Goal: Task Accomplishment & Management: Complete application form

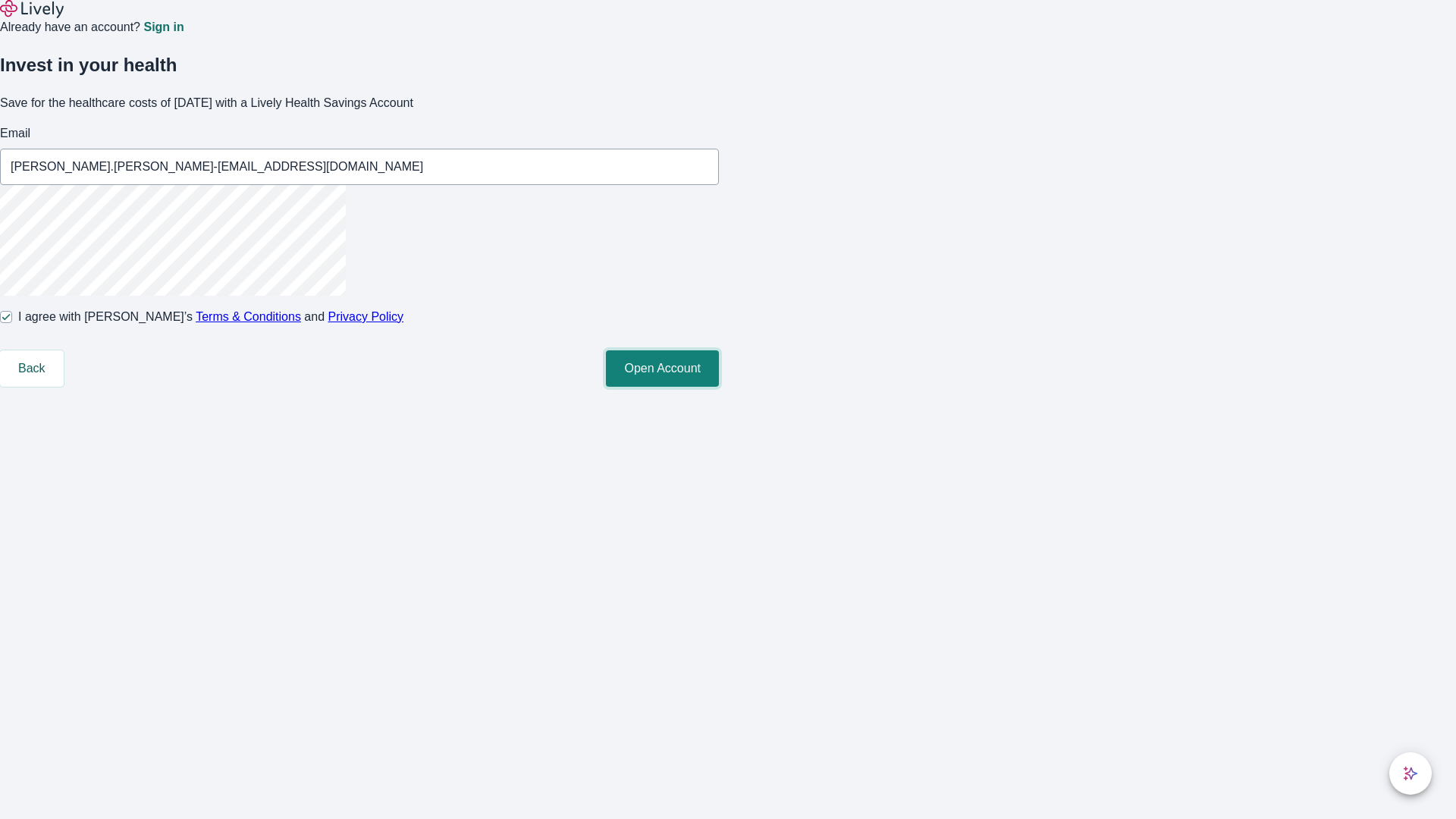
click at [719, 387] on button "Open Account" at bounding box center [662, 368] width 113 height 37
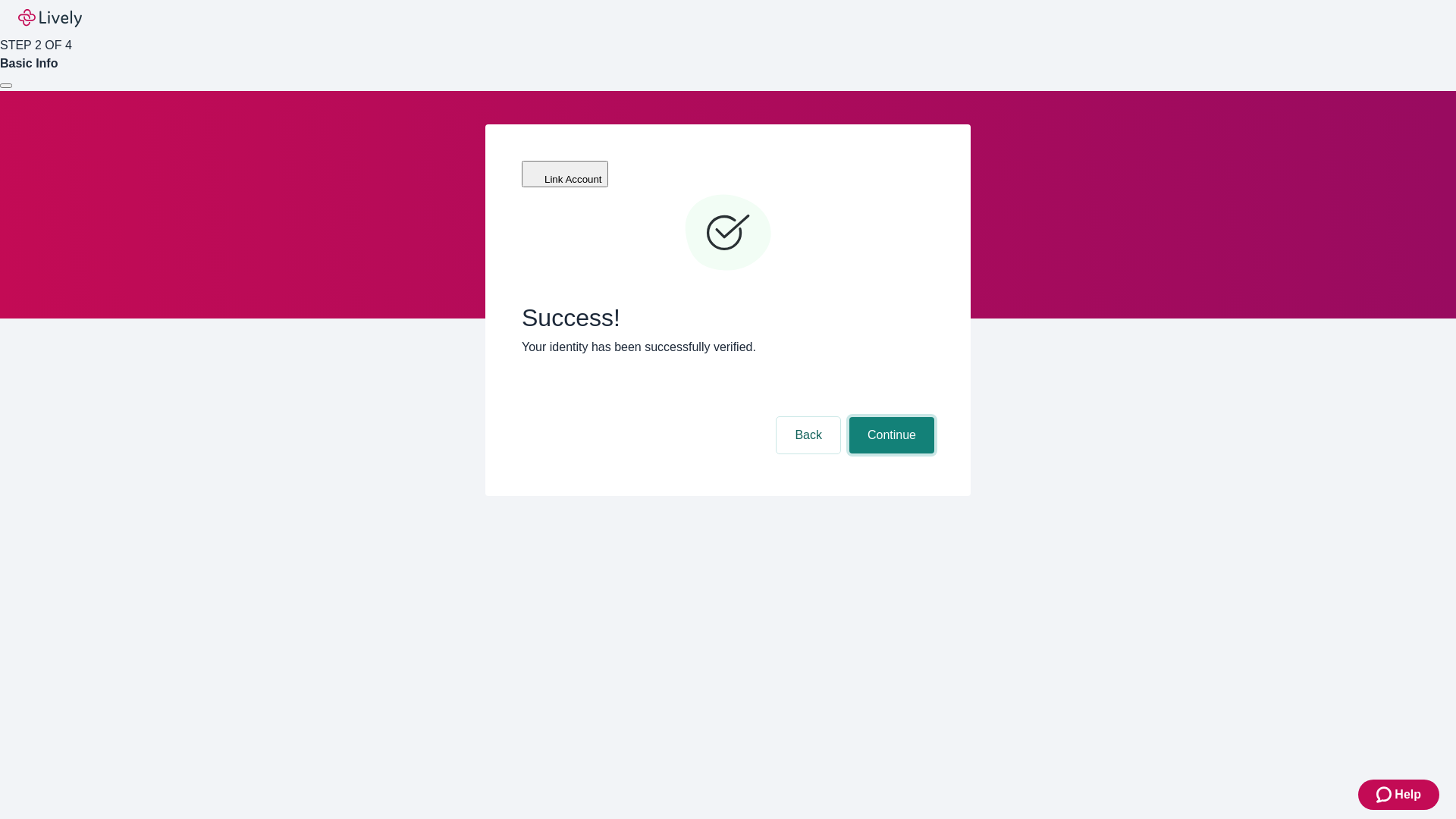
click at [889, 417] on button "Continue" at bounding box center [892, 435] width 85 height 37
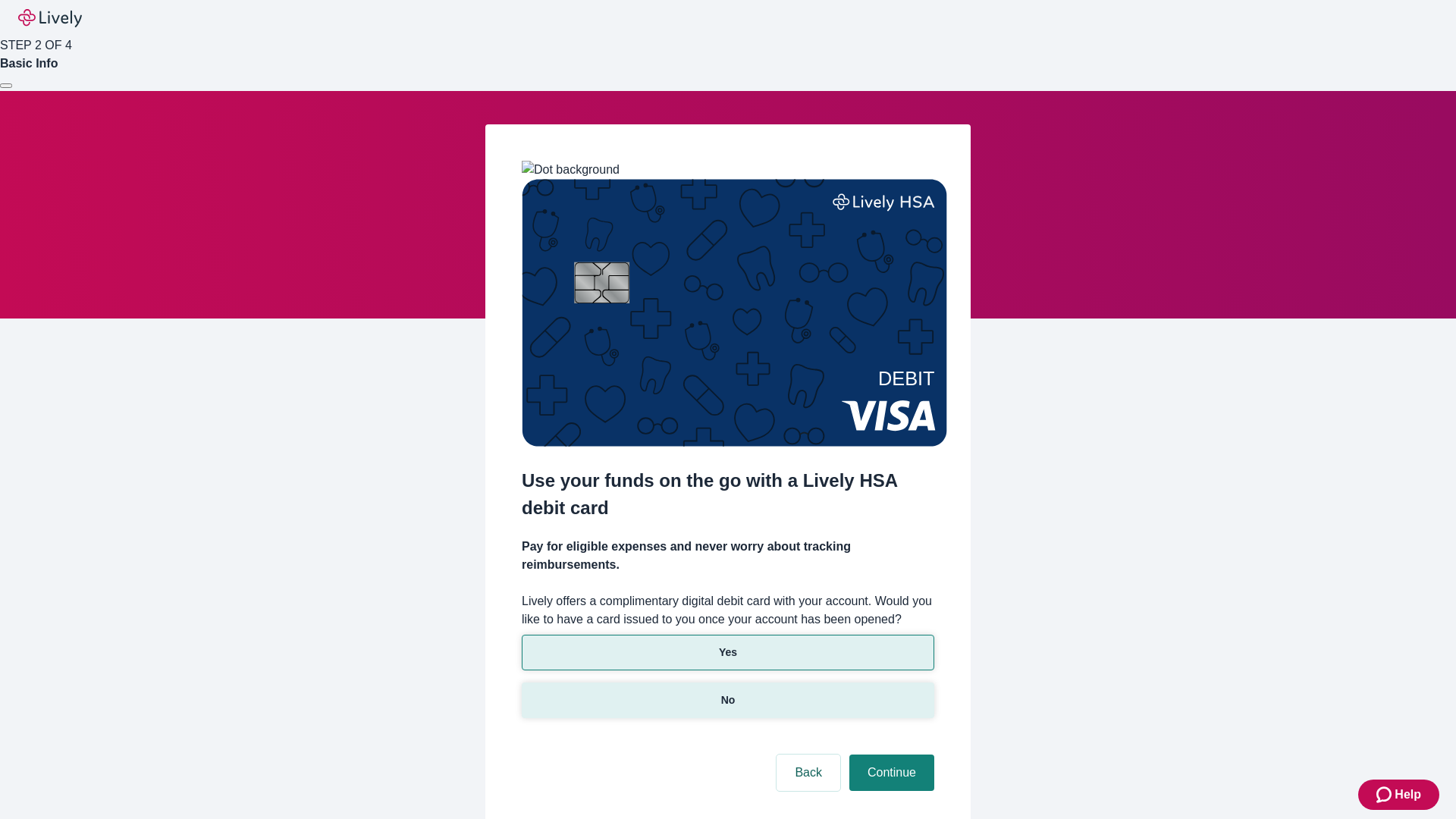
click at [727, 692] on p "No" at bounding box center [728, 700] width 14 height 16
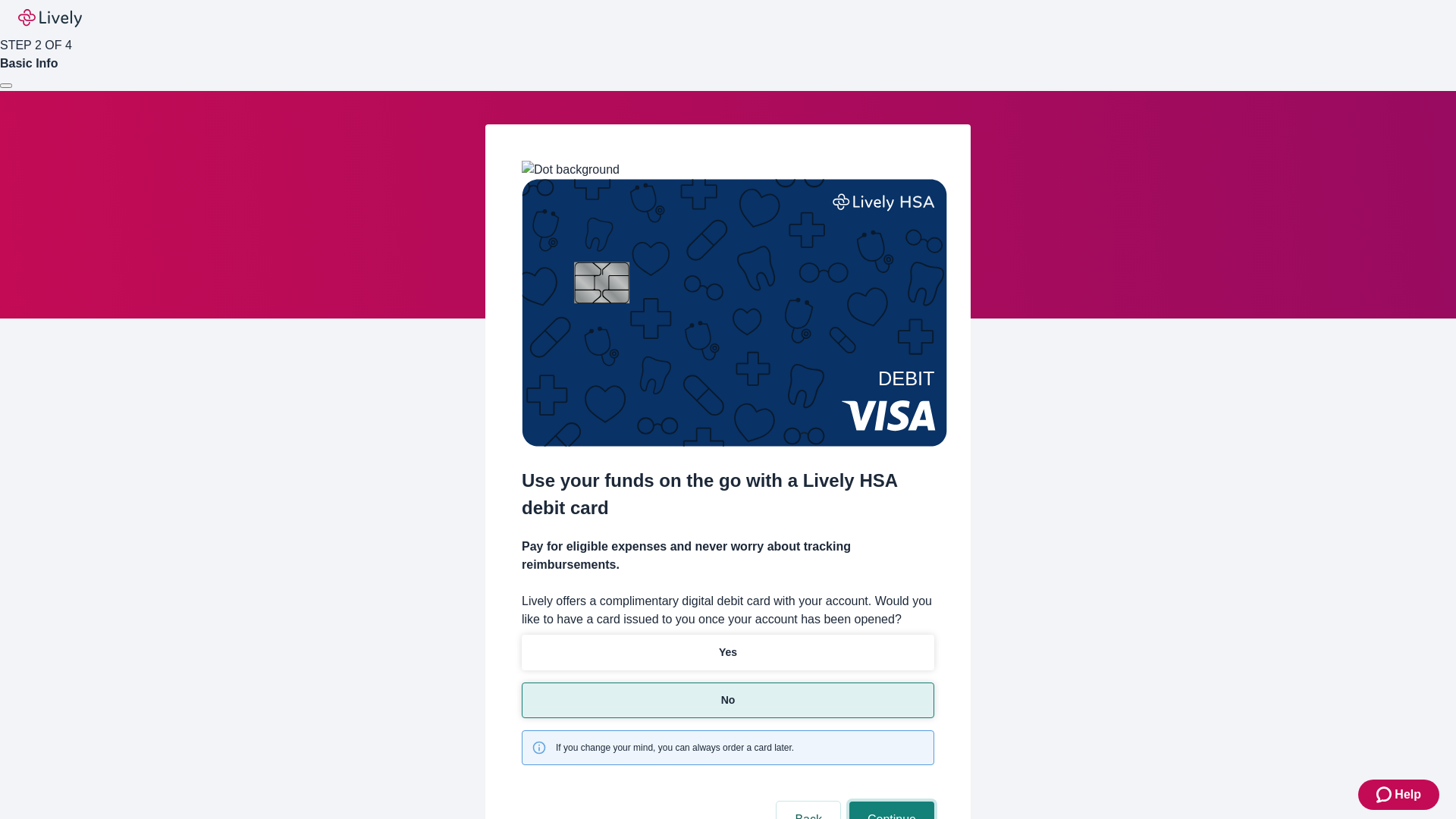
click at [889, 802] on button "Continue" at bounding box center [892, 820] width 85 height 37
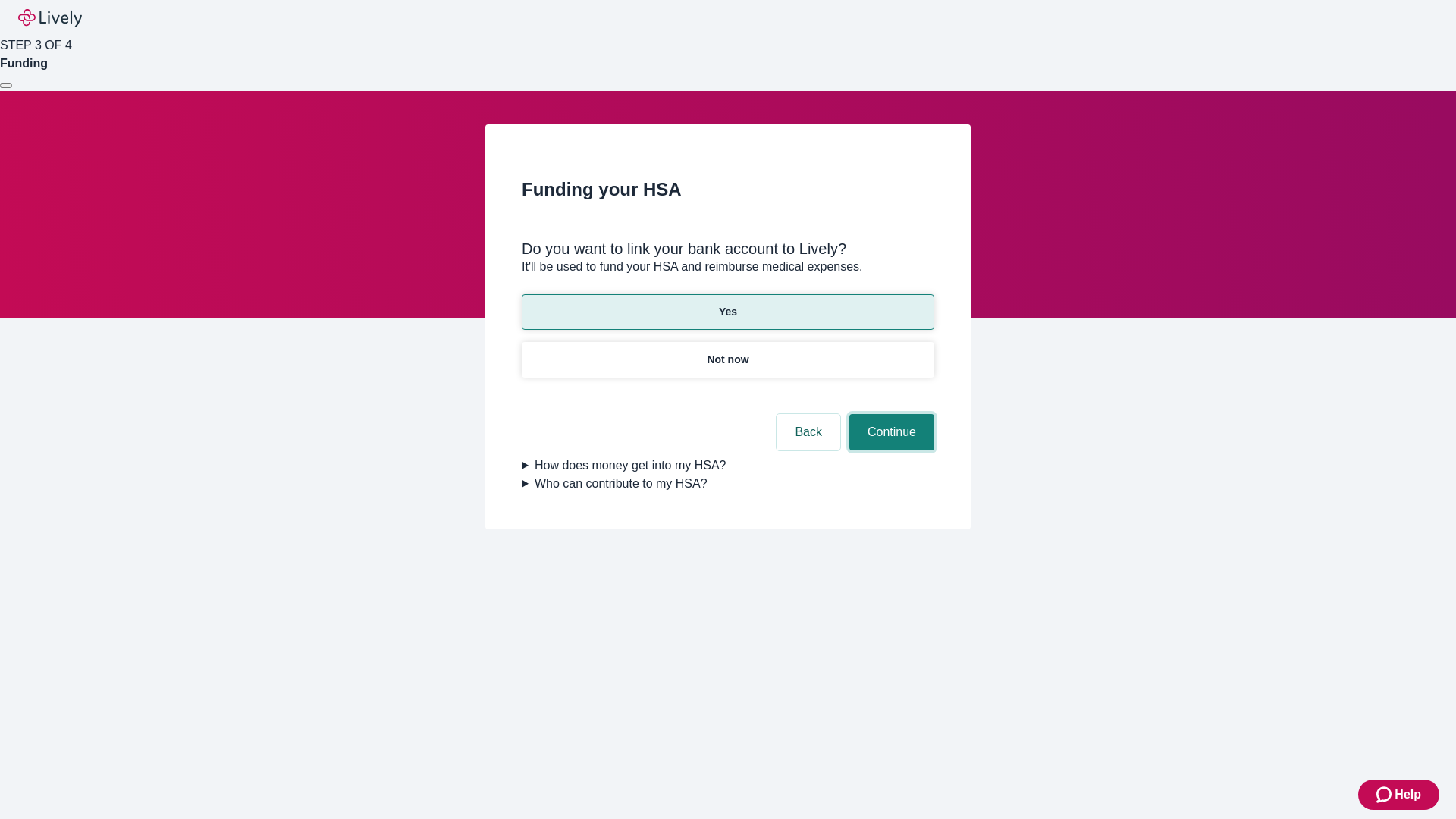
click at [889, 414] on button "Continue" at bounding box center [892, 432] width 85 height 37
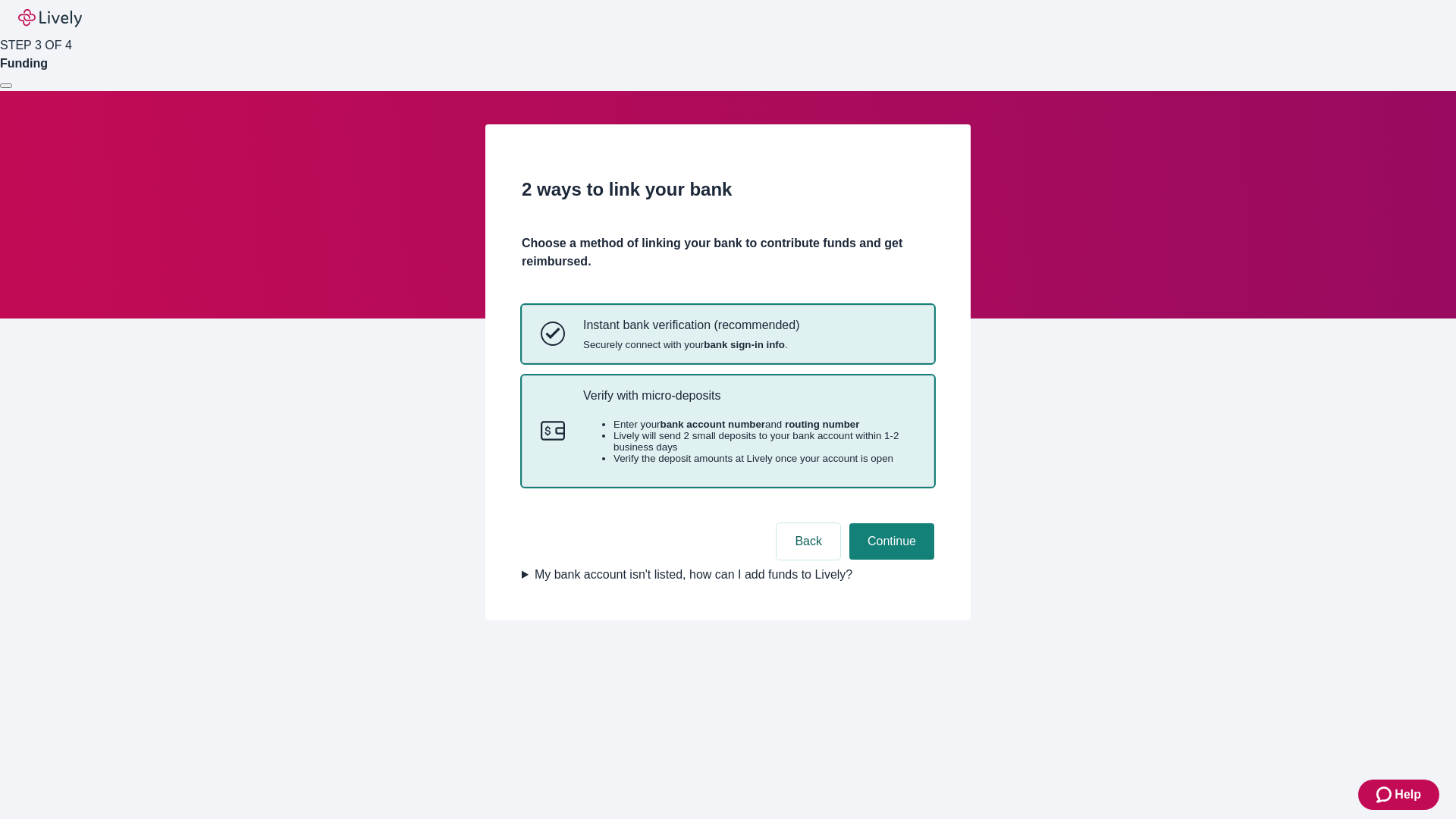
click at [749, 403] on p "Verify with micro-deposits" at bounding box center [749, 395] width 333 height 14
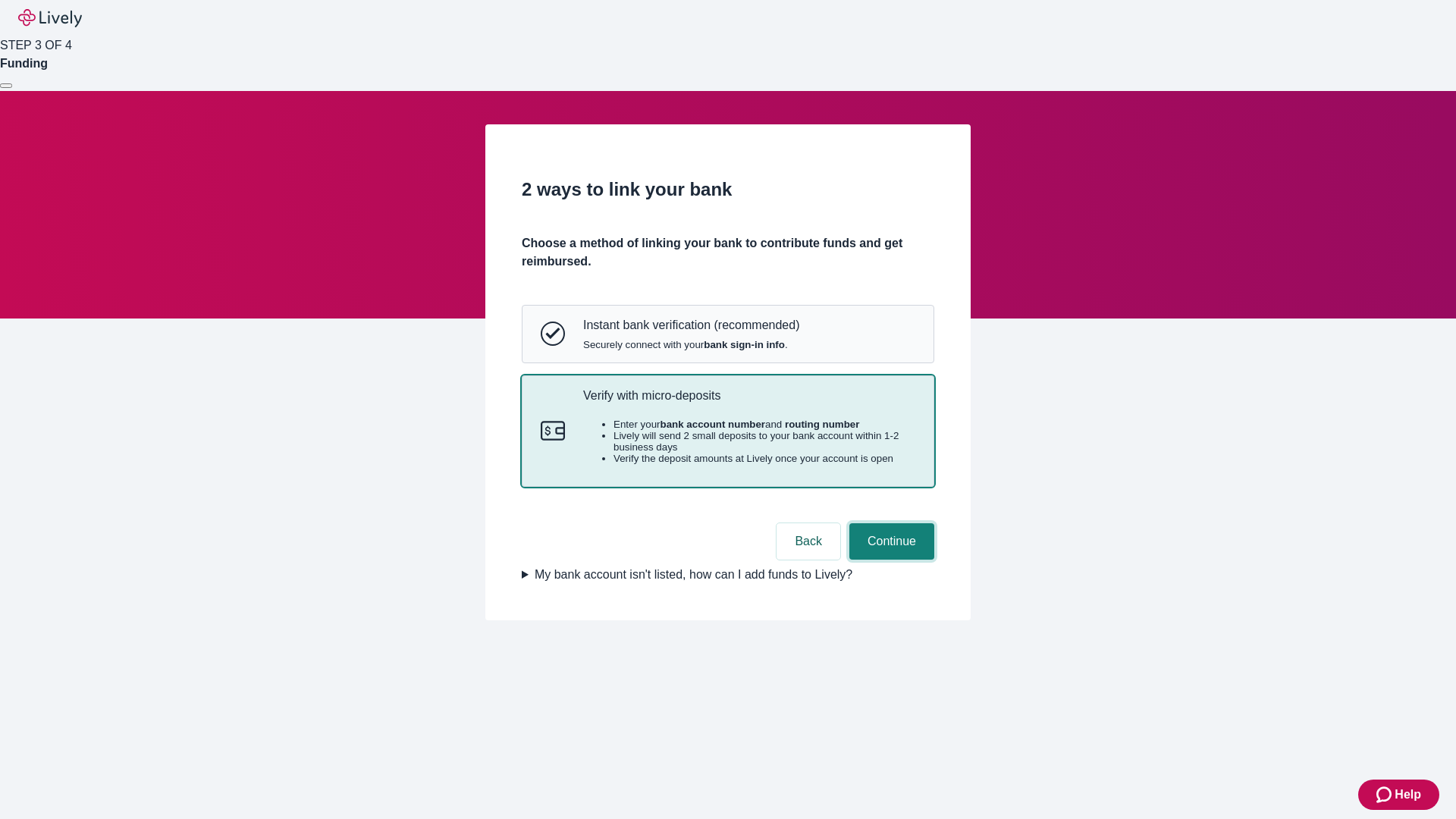
click at [889, 559] on button "Continue" at bounding box center [892, 542] width 85 height 37
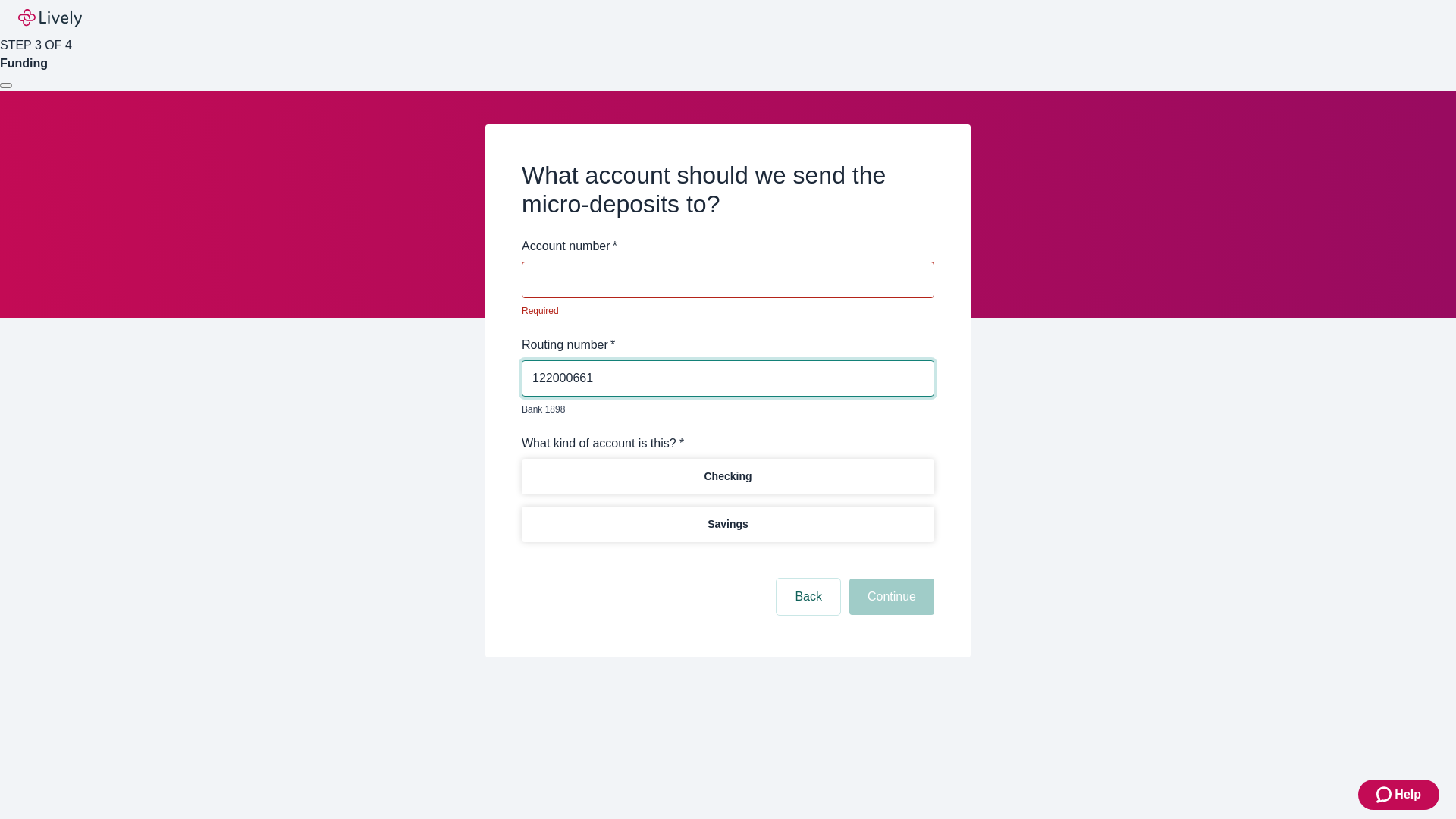
type input "122000661"
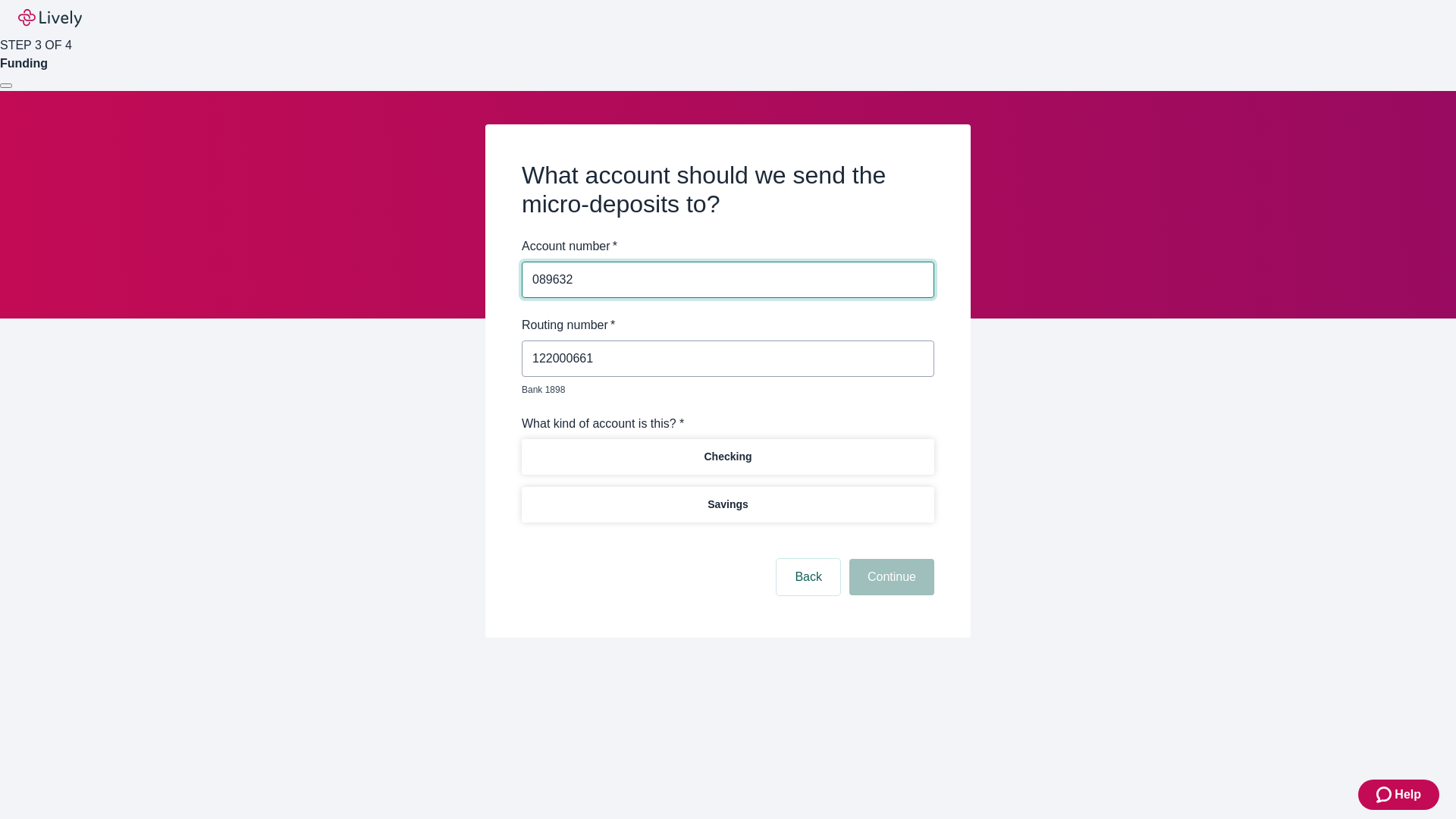
type input "089632"
click at [727, 449] on p "Checking" at bounding box center [727, 456] width 48 height 16
click at [889, 559] on button "Continue" at bounding box center [892, 577] width 85 height 37
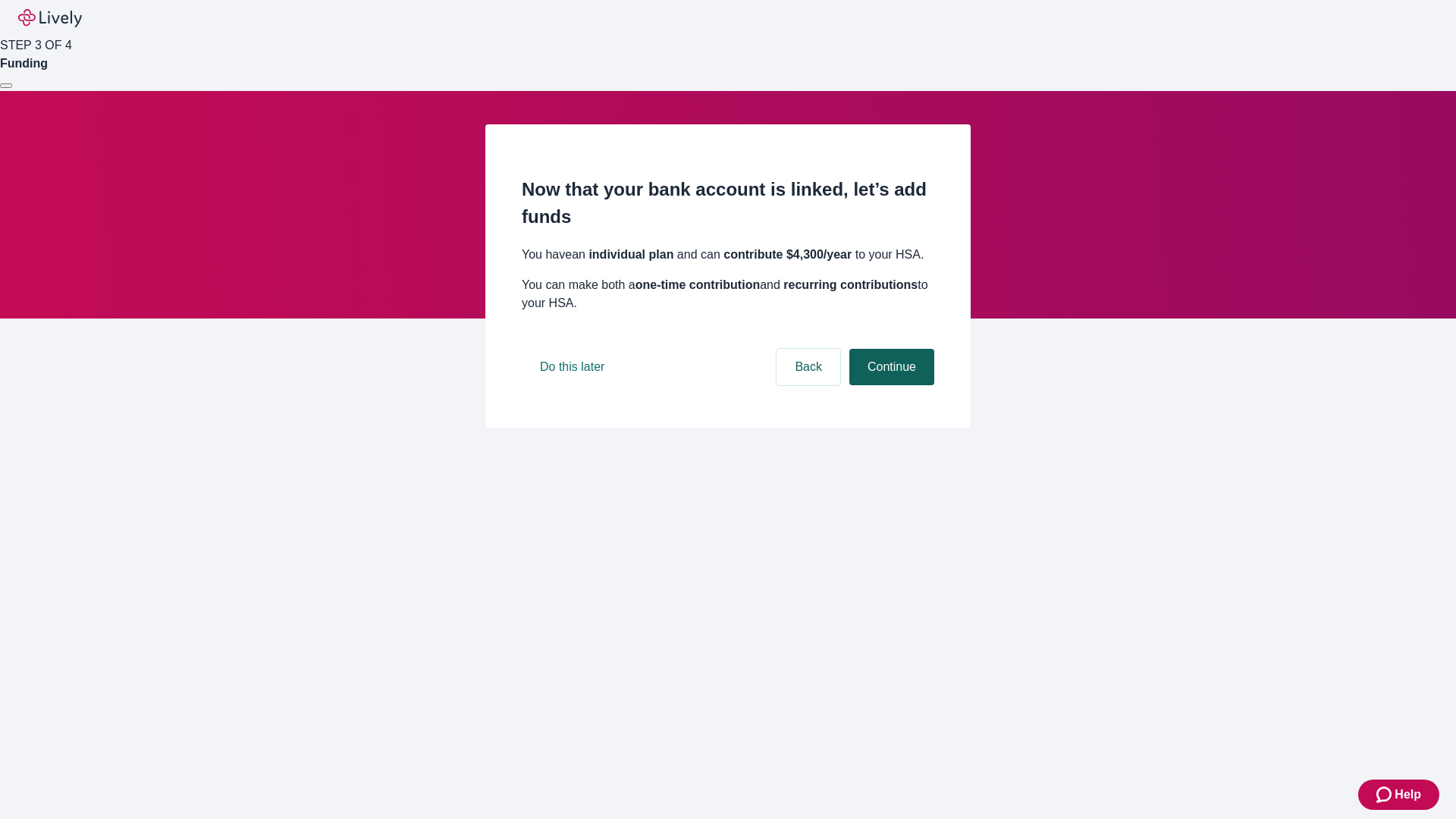
click at [889, 385] on button "Continue" at bounding box center [892, 366] width 85 height 37
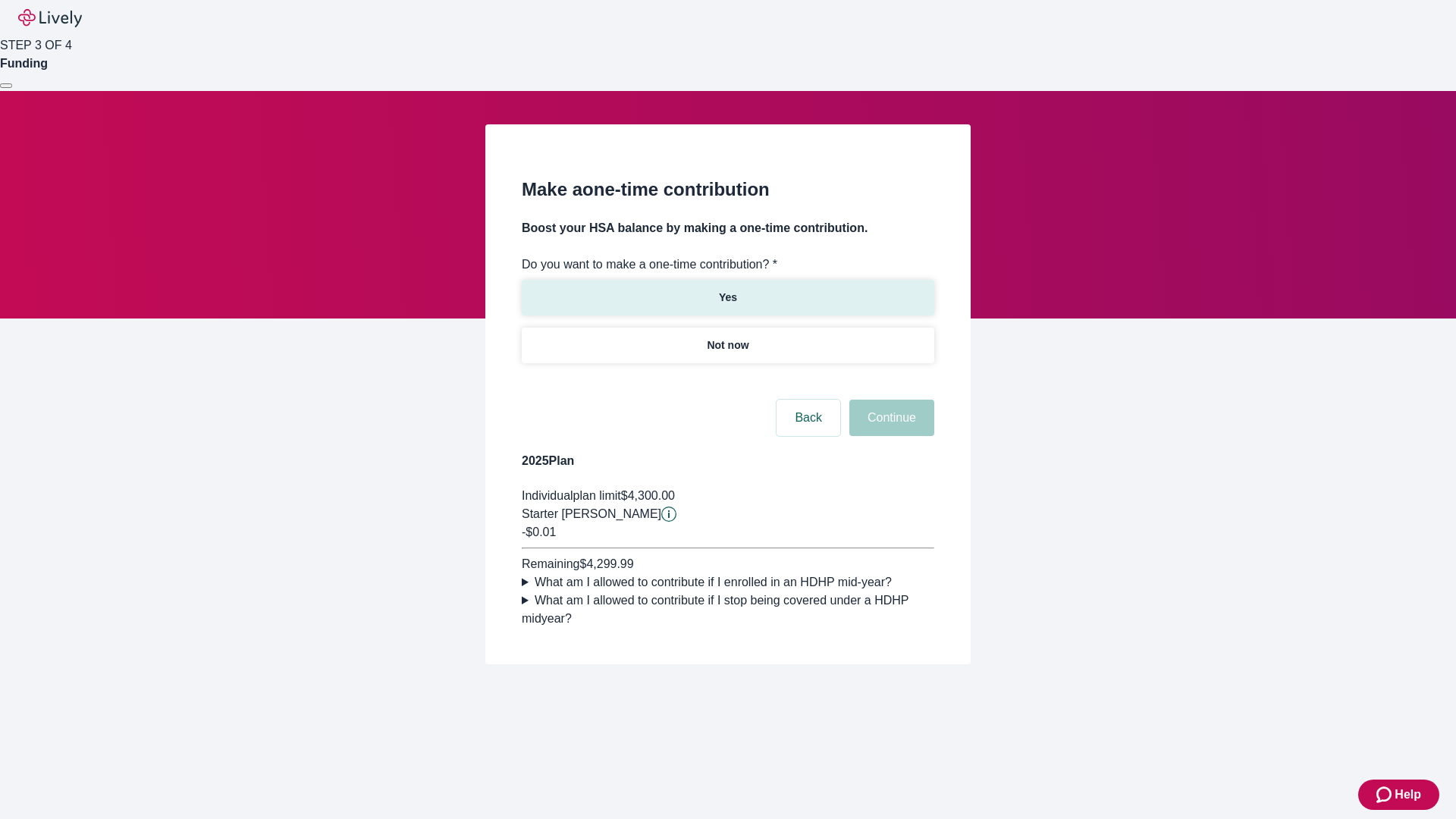
click at [727, 290] on p "Yes" at bounding box center [727, 297] width 18 height 16
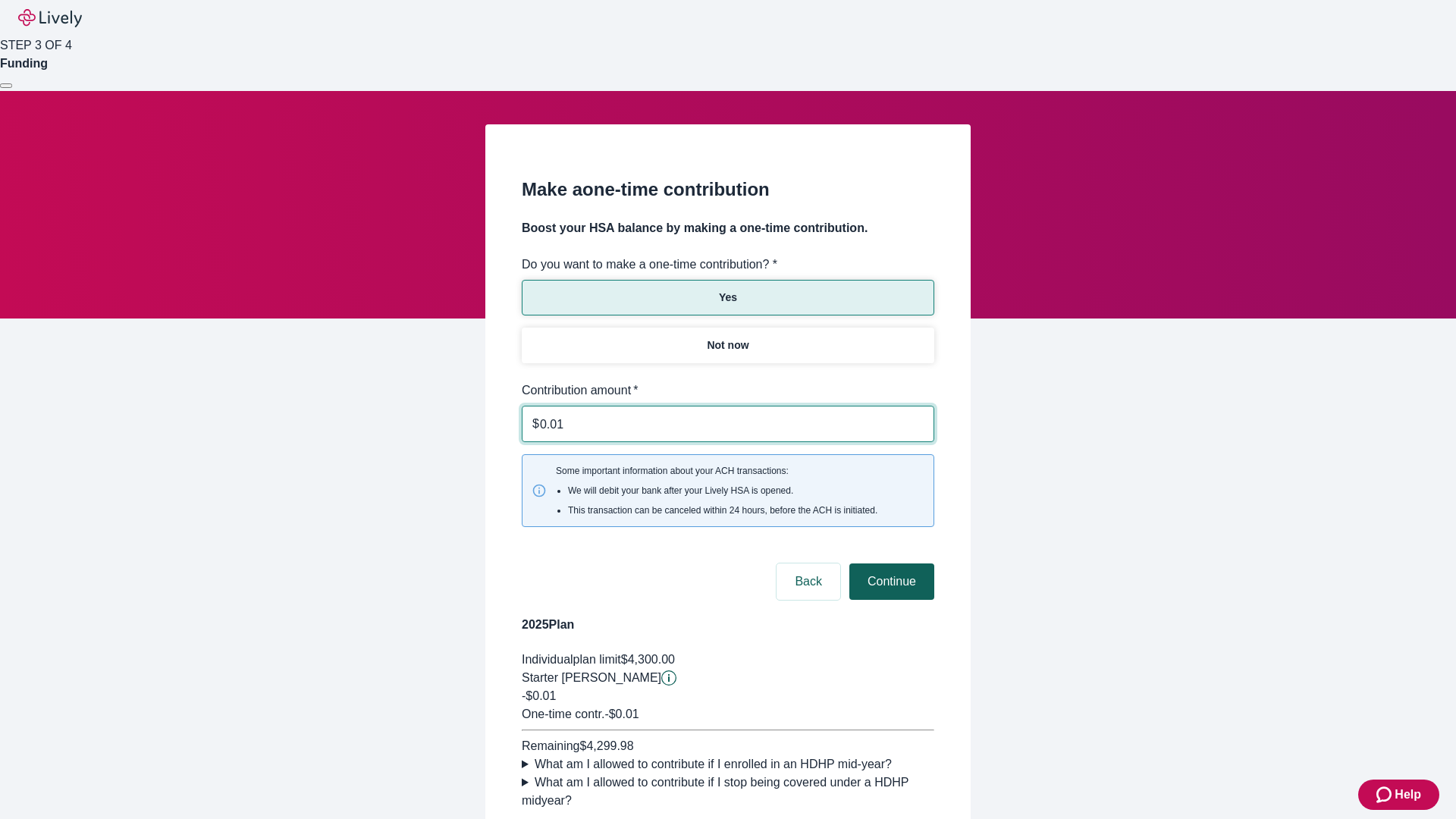
type input "0.01"
click at [889, 563] on button "Continue" at bounding box center [892, 581] width 85 height 37
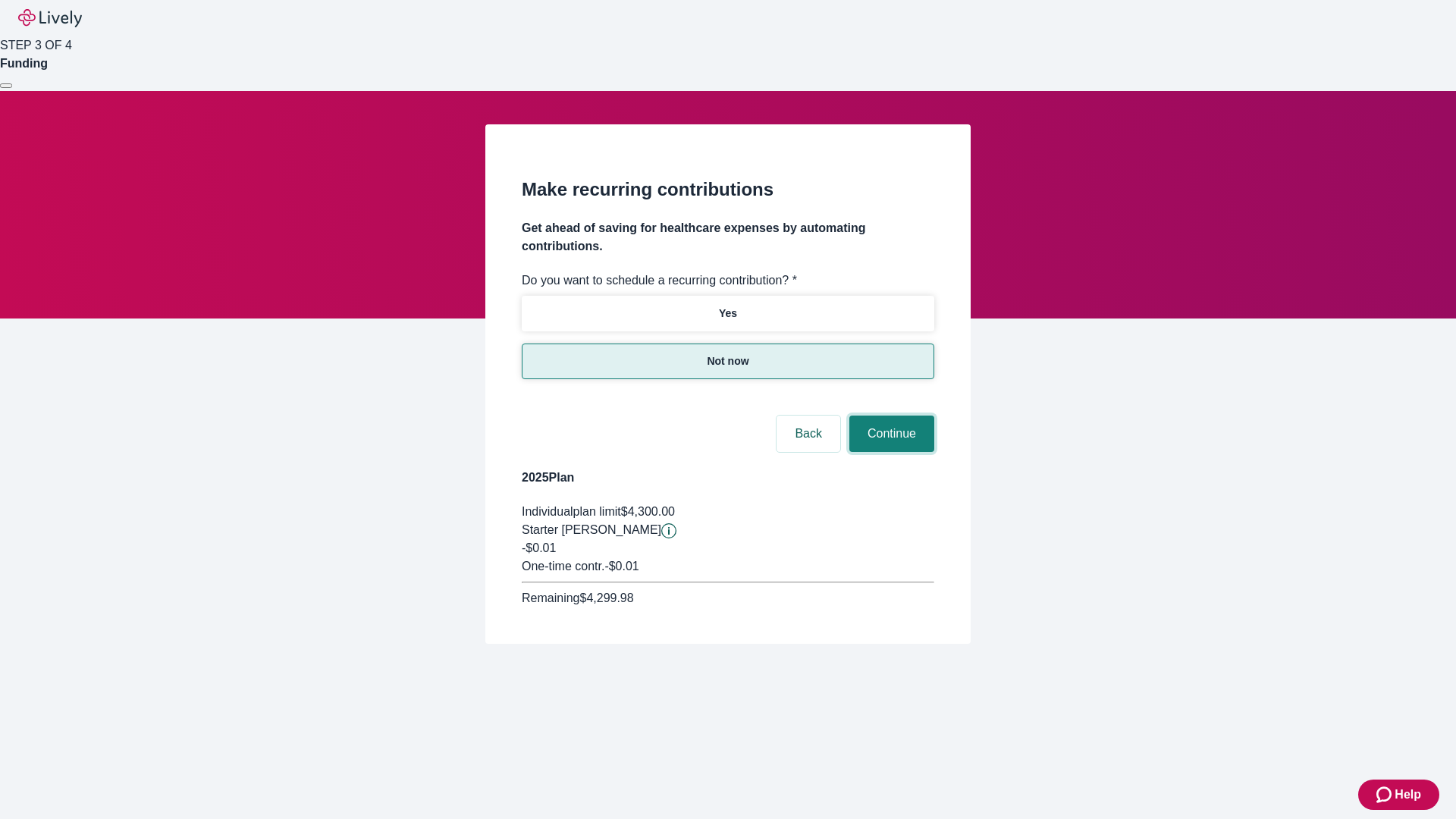
click at [889, 416] on button "Continue" at bounding box center [892, 434] width 85 height 37
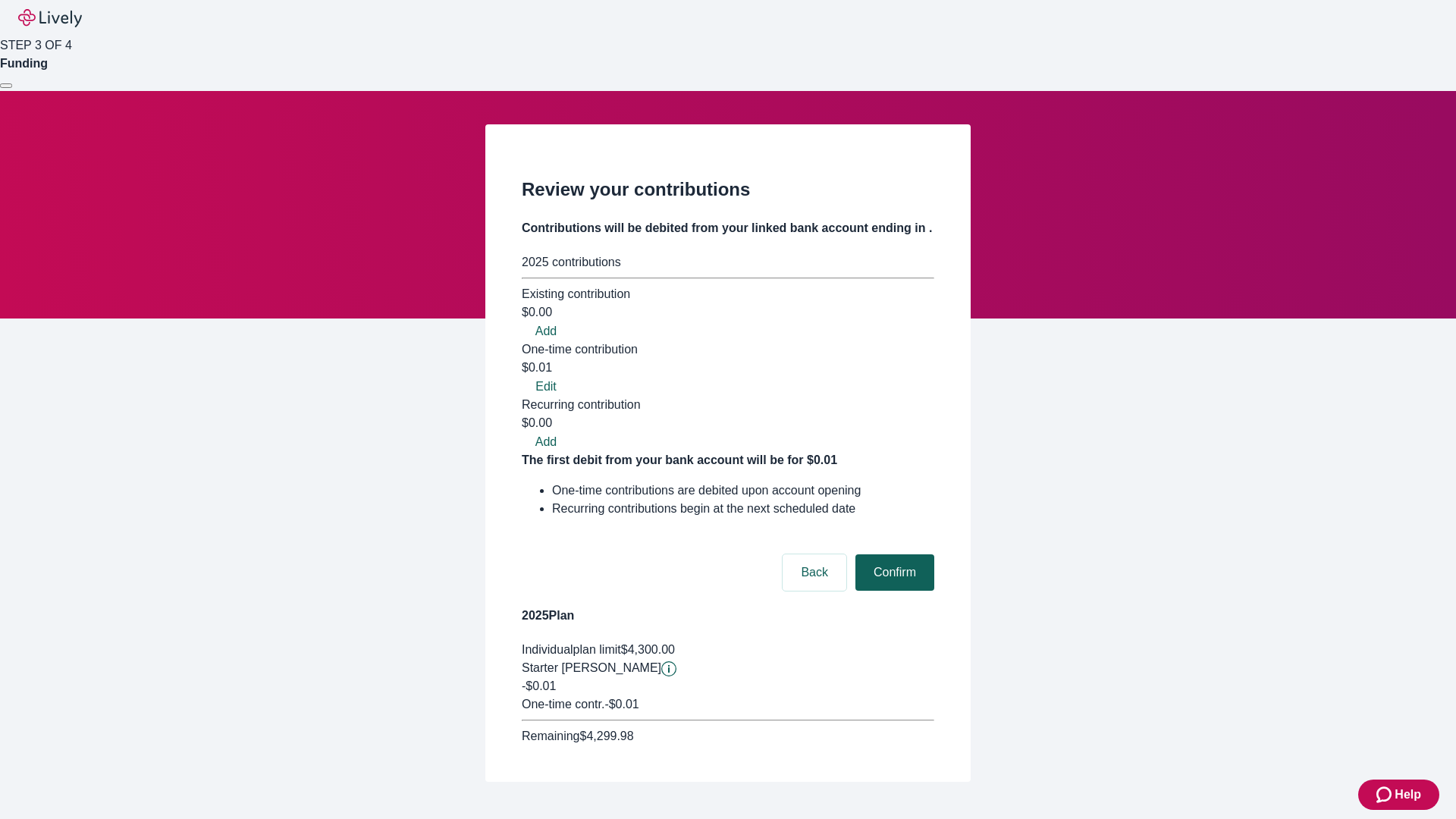
click at [893, 555] on button "Confirm" at bounding box center [895, 573] width 79 height 37
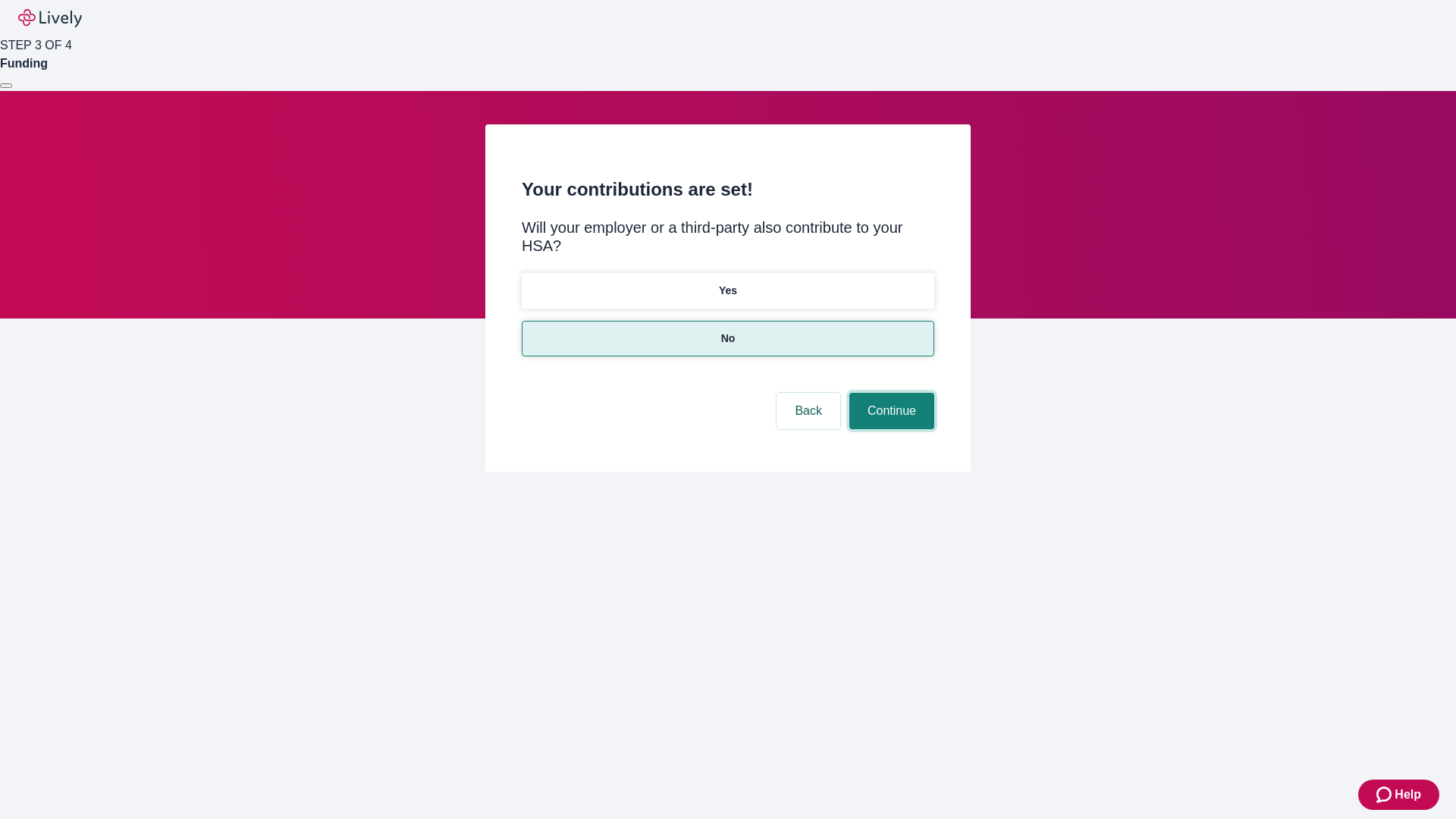
click at [889, 393] on button "Continue" at bounding box center [892, 410] width 85 height 37
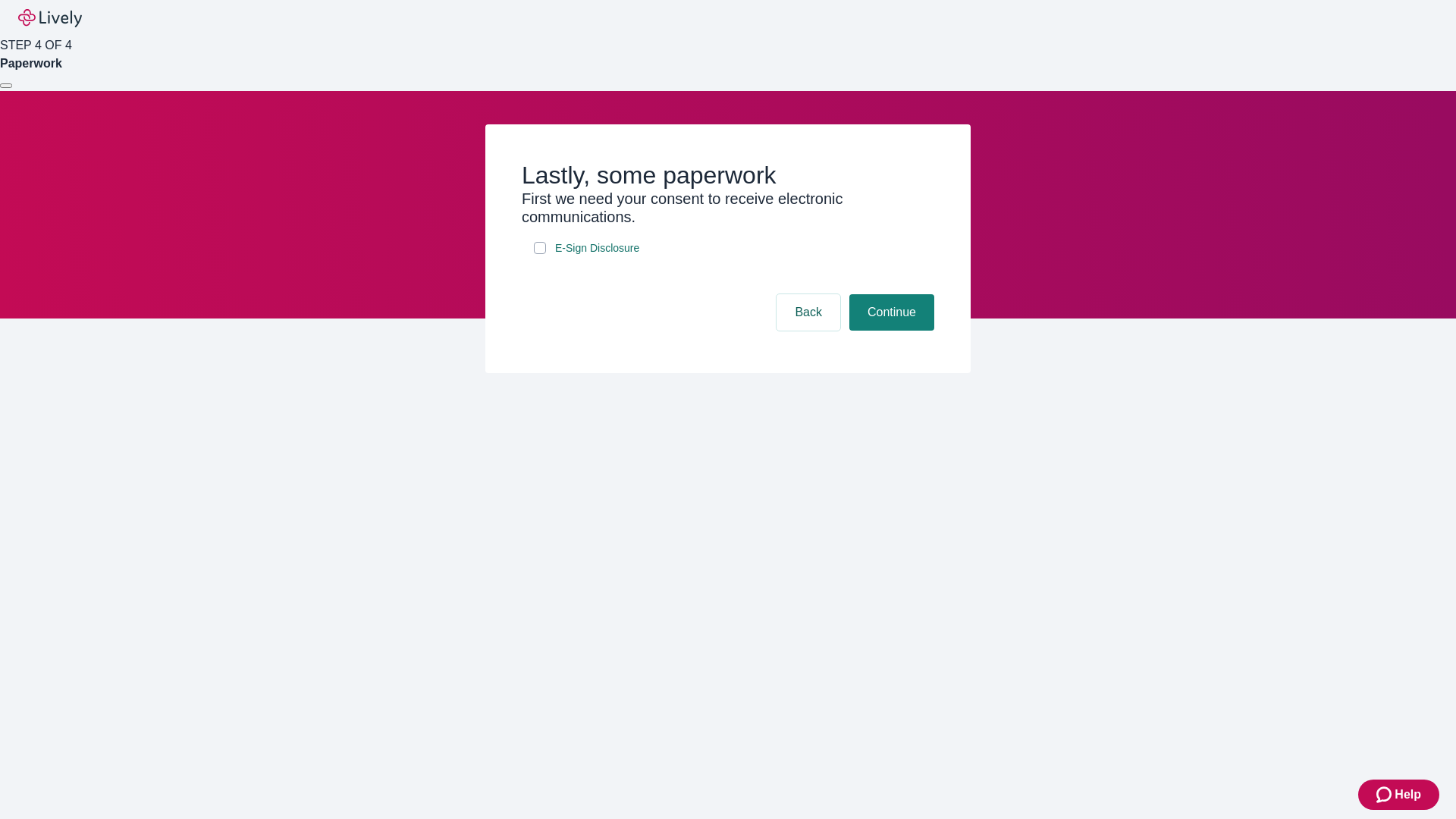
click at [540, 254] on input "E-Sign Disclosure" at bounding box center [540, 247] width 12 height 12
checkbox input "true"
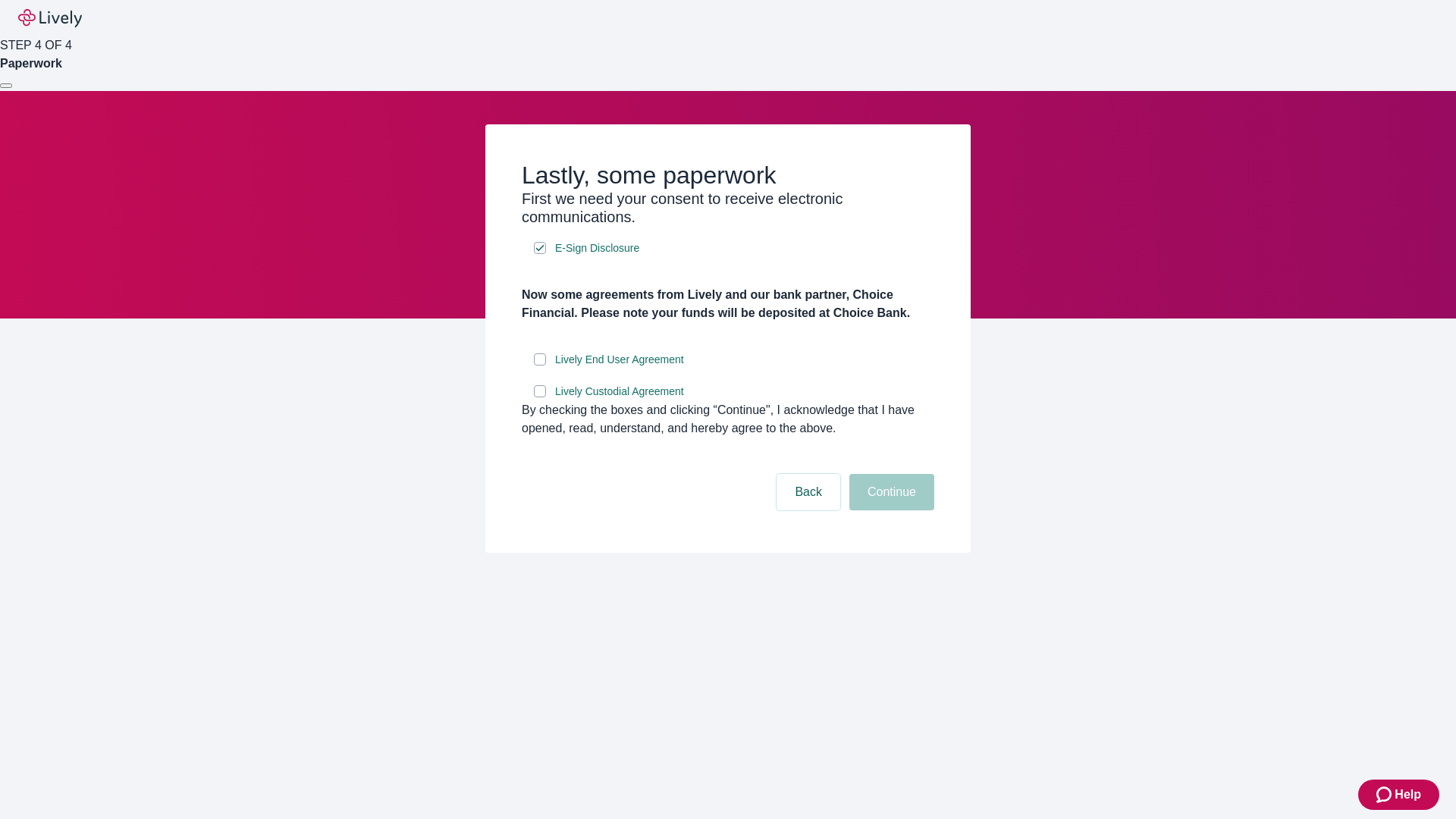
click at [540, 365] on input "Lively End User Agreement" at bounding box center [540, 359] width 12 height 12
checkbox input "true"
click at [540, 397] on input "Lively Custodial Agreement" at bounding box center [540, 391] width 12 height 12
checkbox input "true"
click at [889, 511] on button "Continue" at bounding box center [892, 492] width 85 height 37
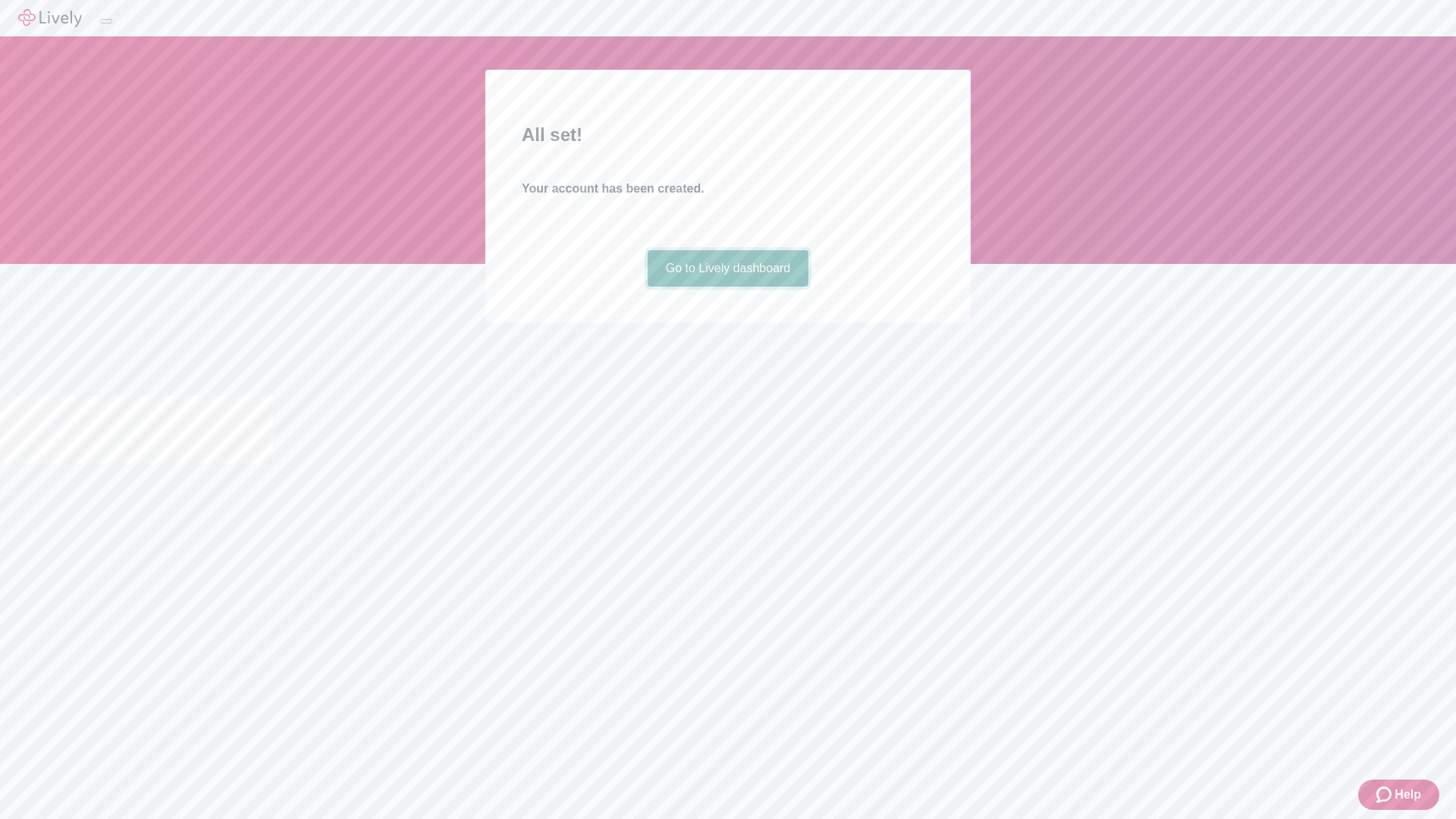
click at [727, 287] on link "Go to Lively dashboard" at bounding box center [728, 268] width 161 height 37
